Goal: Task Accomplishment & Management: Manage account settings

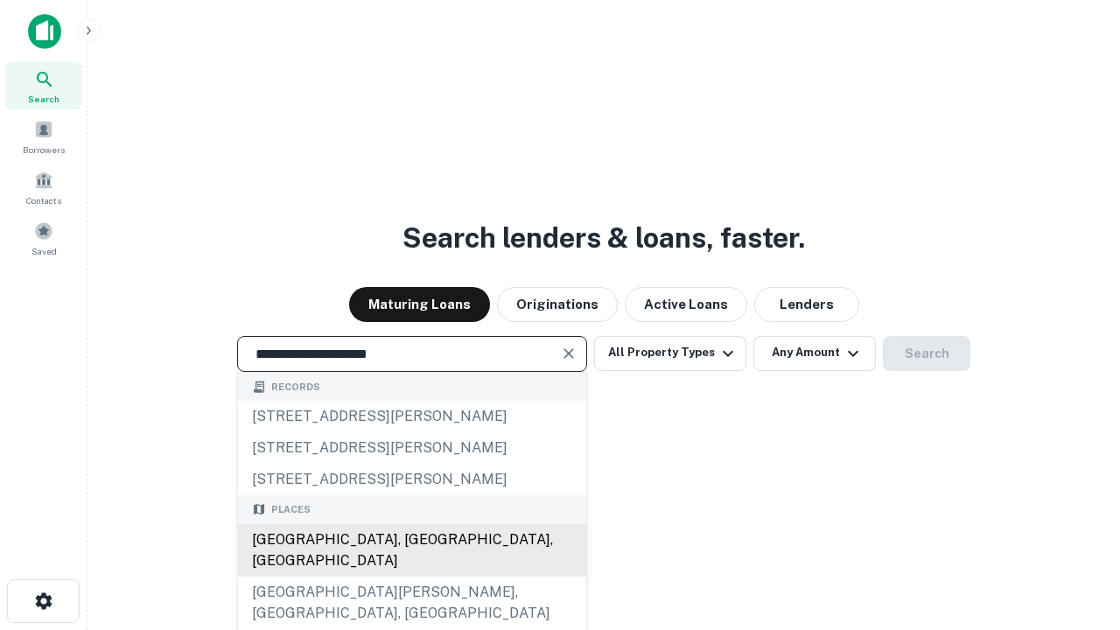
click at [411, 577] on div "Santa Monica, CA, USA" at bounding box center [412, 550] width 348 height 53
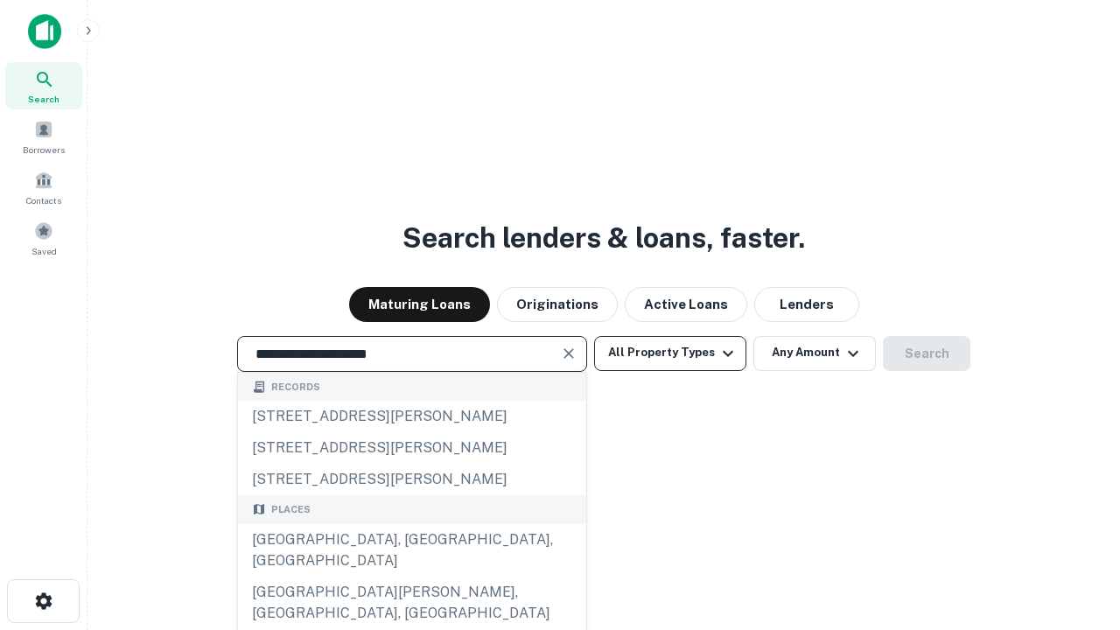
click at [670, 353] on button "All Property Types" at bounding box center [670, 353] width 152 height 35
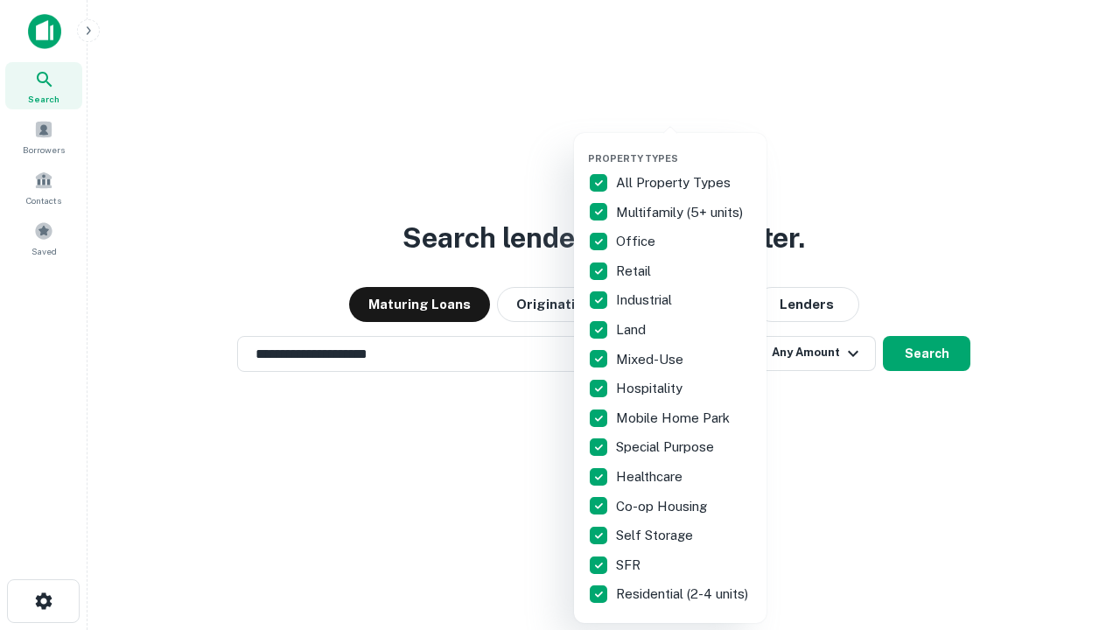
type input "**********"
click at [684, 147] on button "button" at bounding box center [684, 147] width 193 height 1
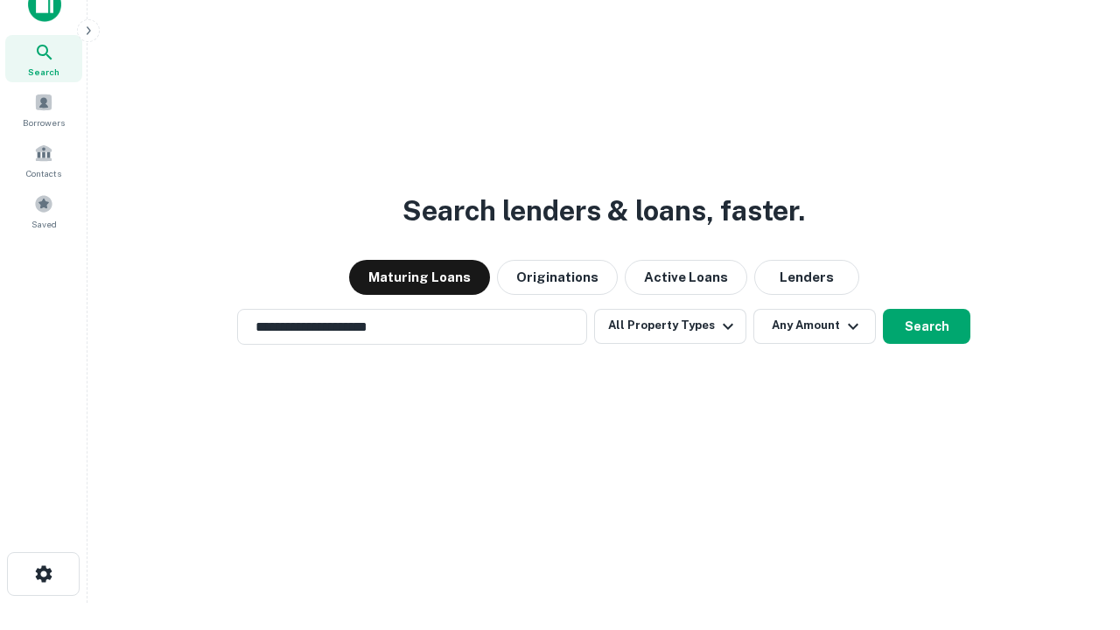
scroll to position [11, 211]
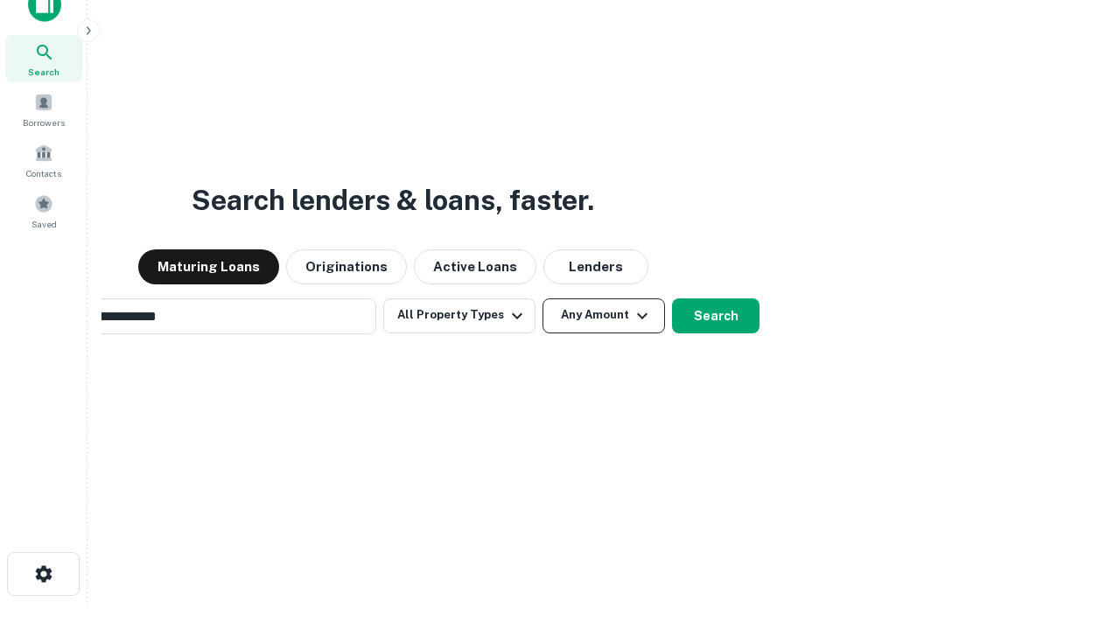
click at [543, 298] on button "Any Amount" at bounding box center [604, 315] width 123 height 35
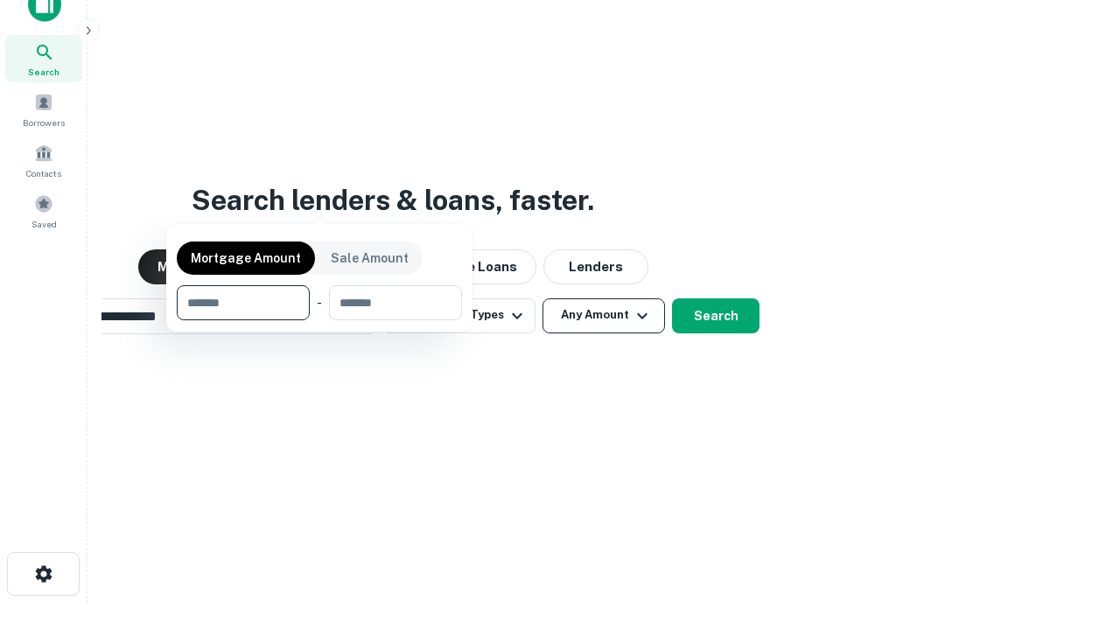
scroll to position [126, 495]
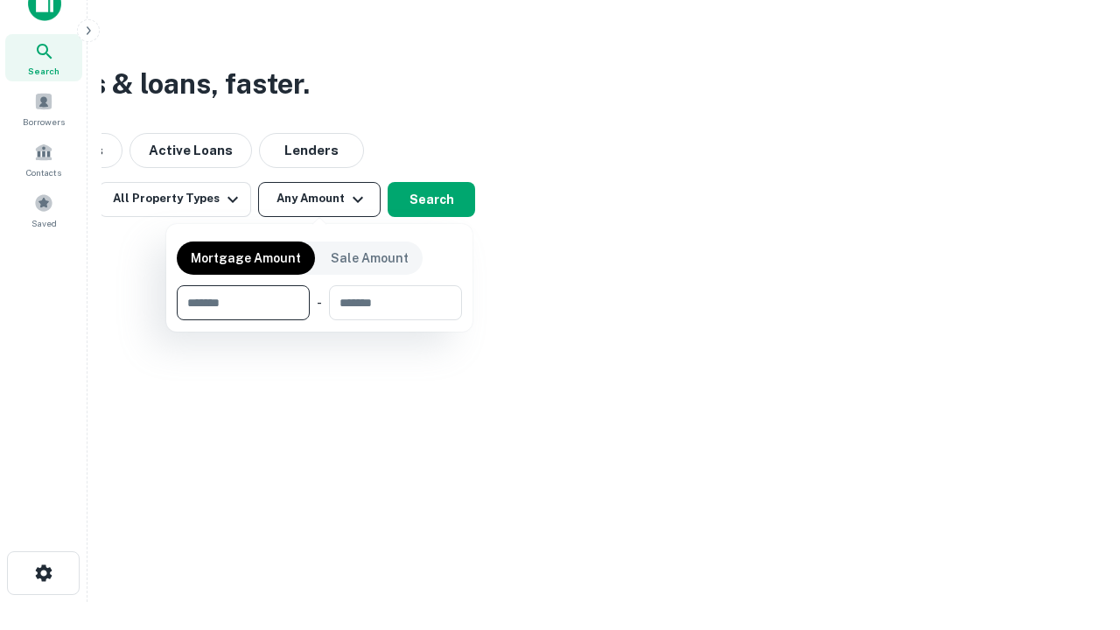
type input "*******"
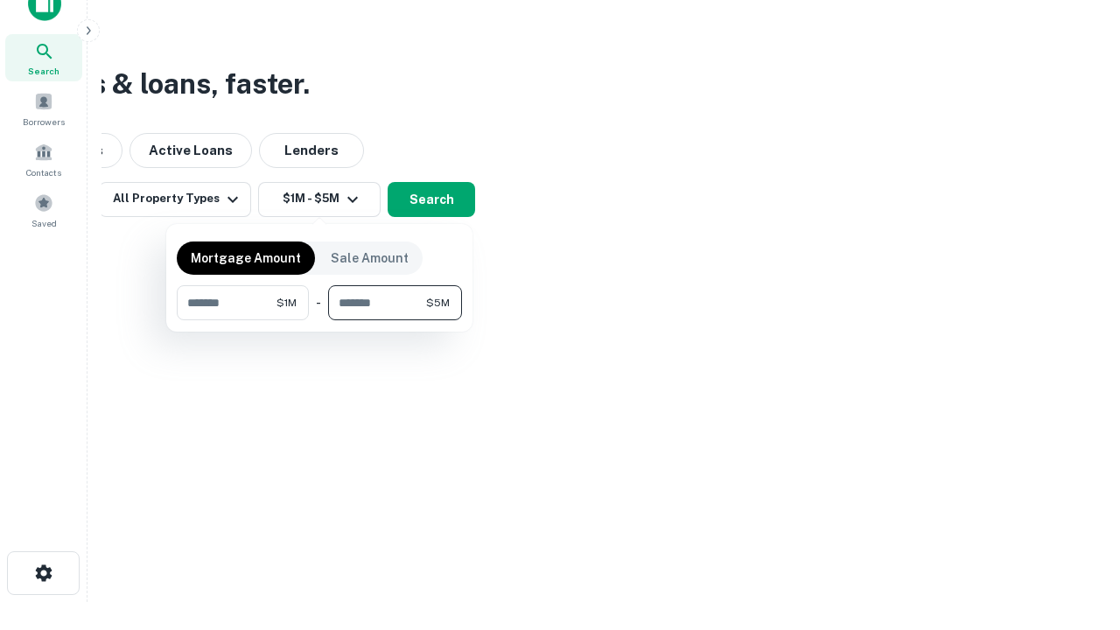
type input "*******"
click at [319, 320] on button "button" at bounding box center [319, 320] width 285 height 1
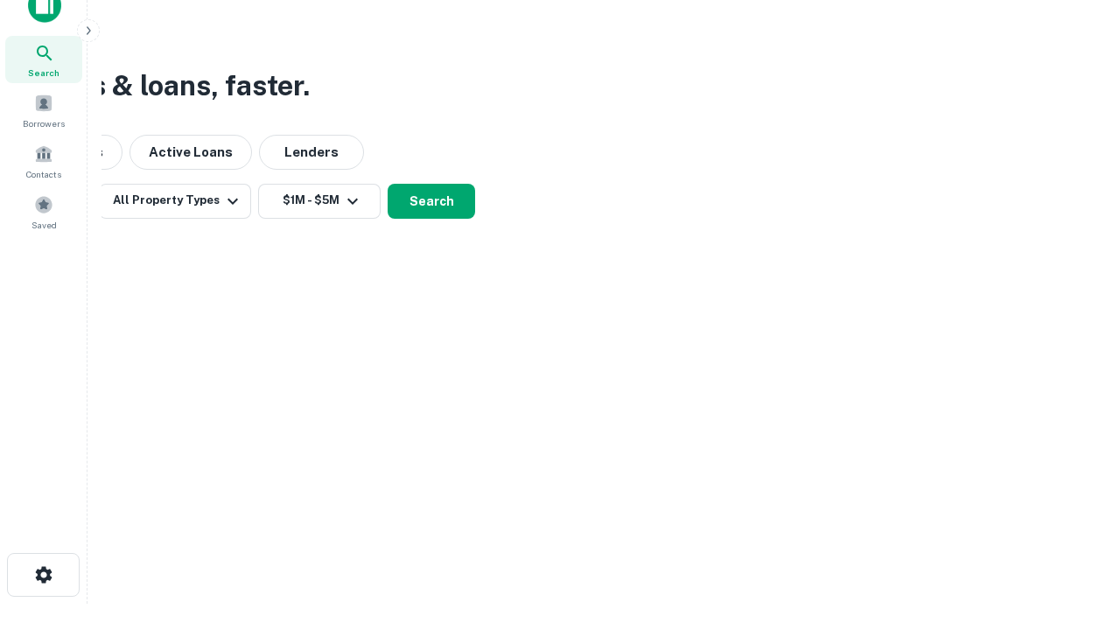
scroll to position [11, 323]
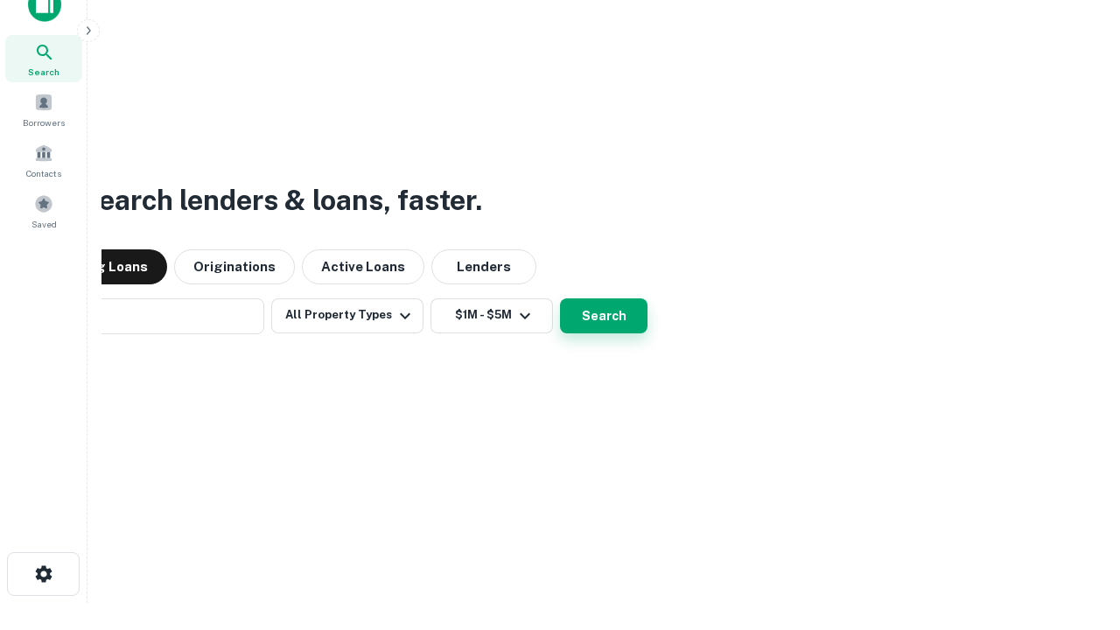
click at [560, 298] on button "Search" at bounding box center [604, 315] width 88 height 35
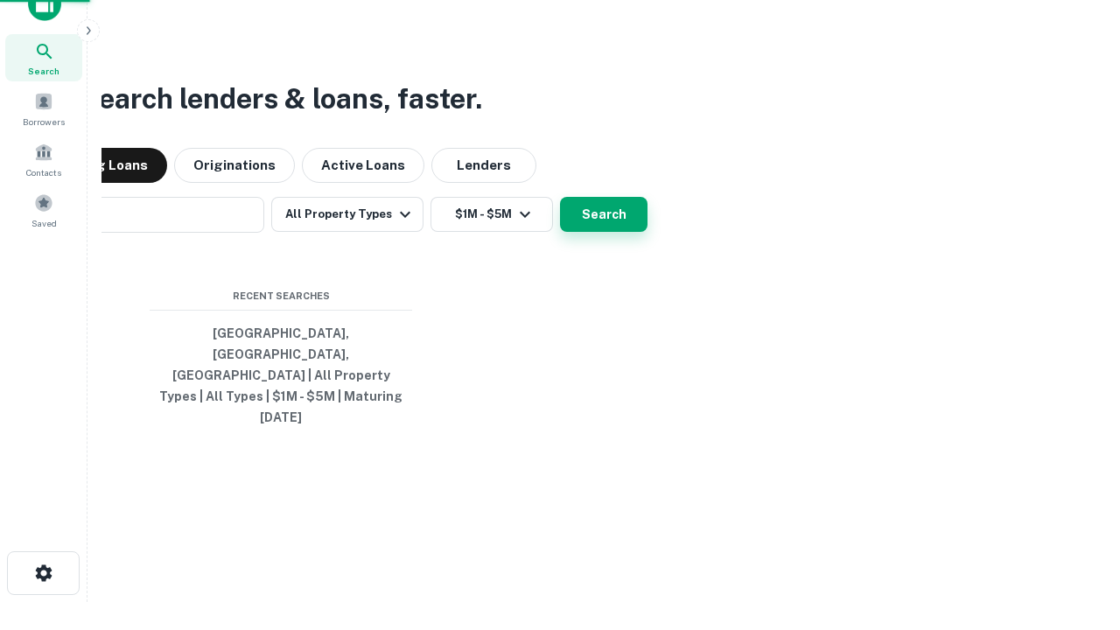
scroll to position [46, 495]
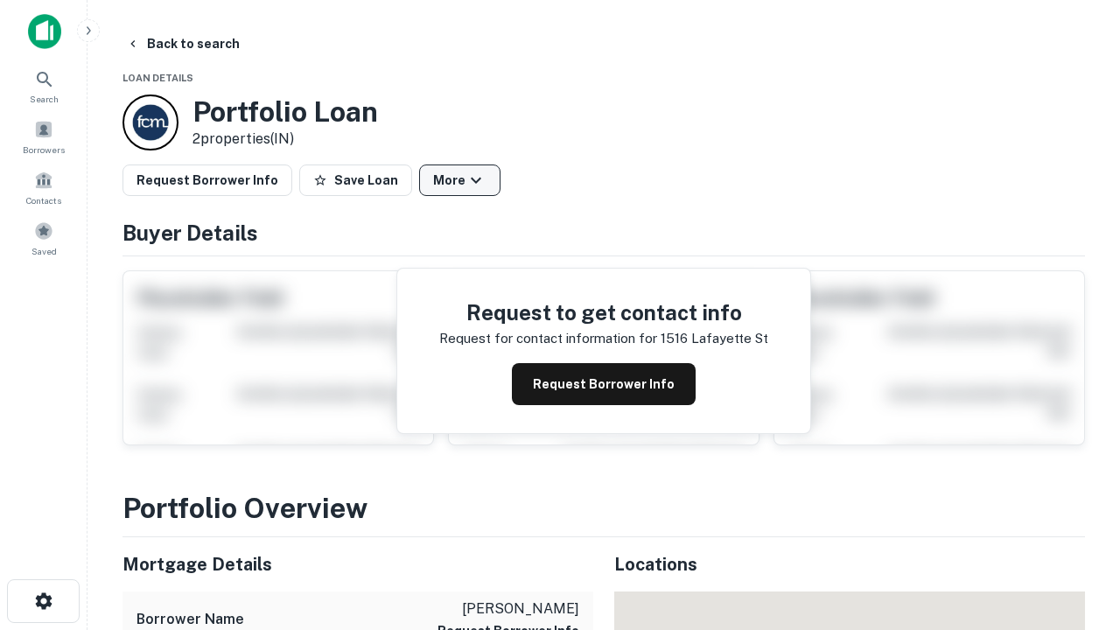
click at [459, 180] on button "More" at bounding box center [459, 181] width 81 height 32
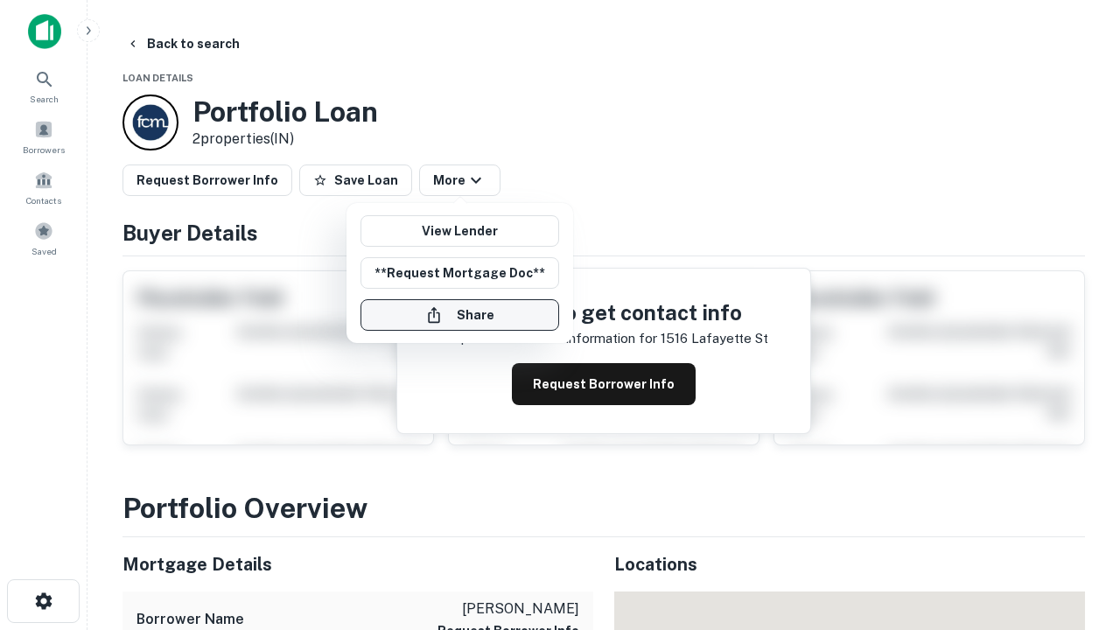
click at [459, 315] on button "Share" at bounding box center [460, 315] width 199 height 32
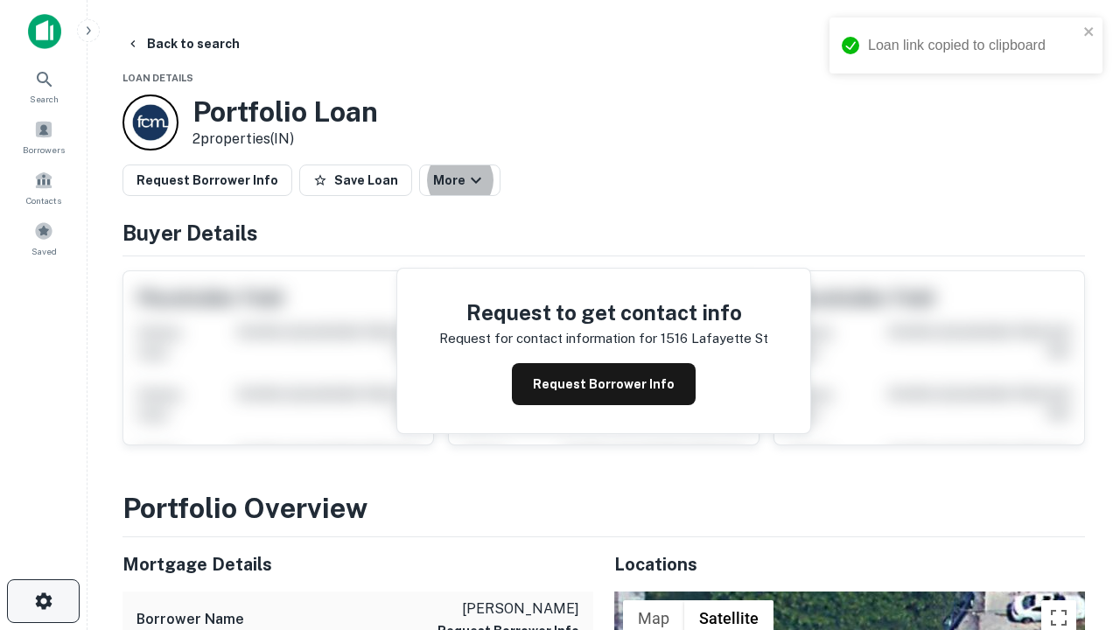
click at [43, 601] on icon "button" at bounding box center [43, 601] width 21 height 21
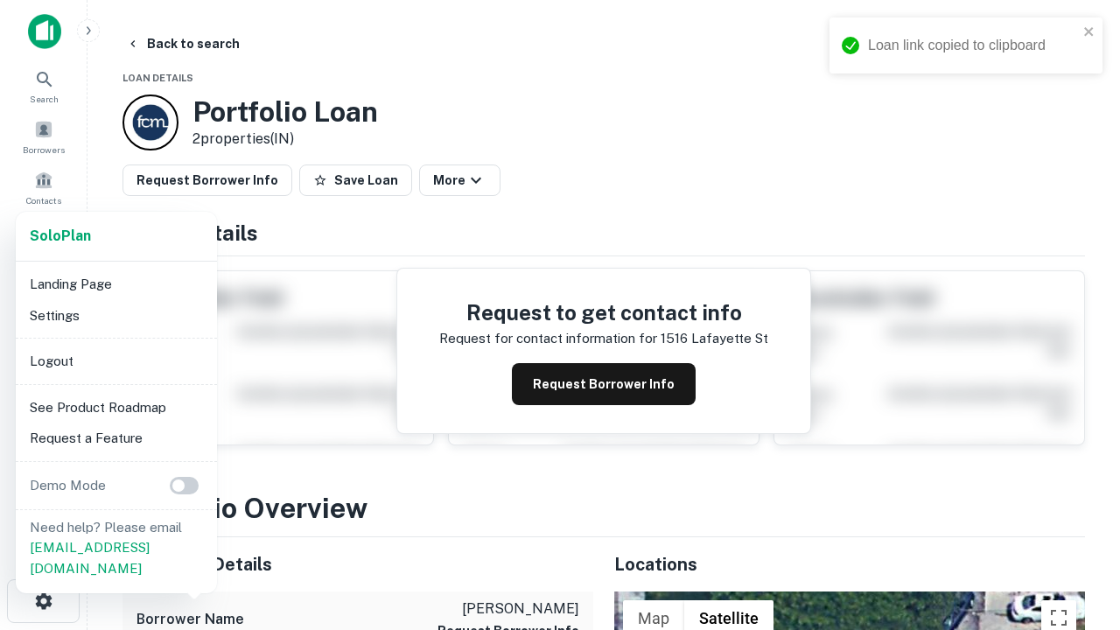
click at [116, 361] on li "Logout" at bounding box center [116, 362] width 187 height 32
